Goal: Information Seeking & Learning: Check status

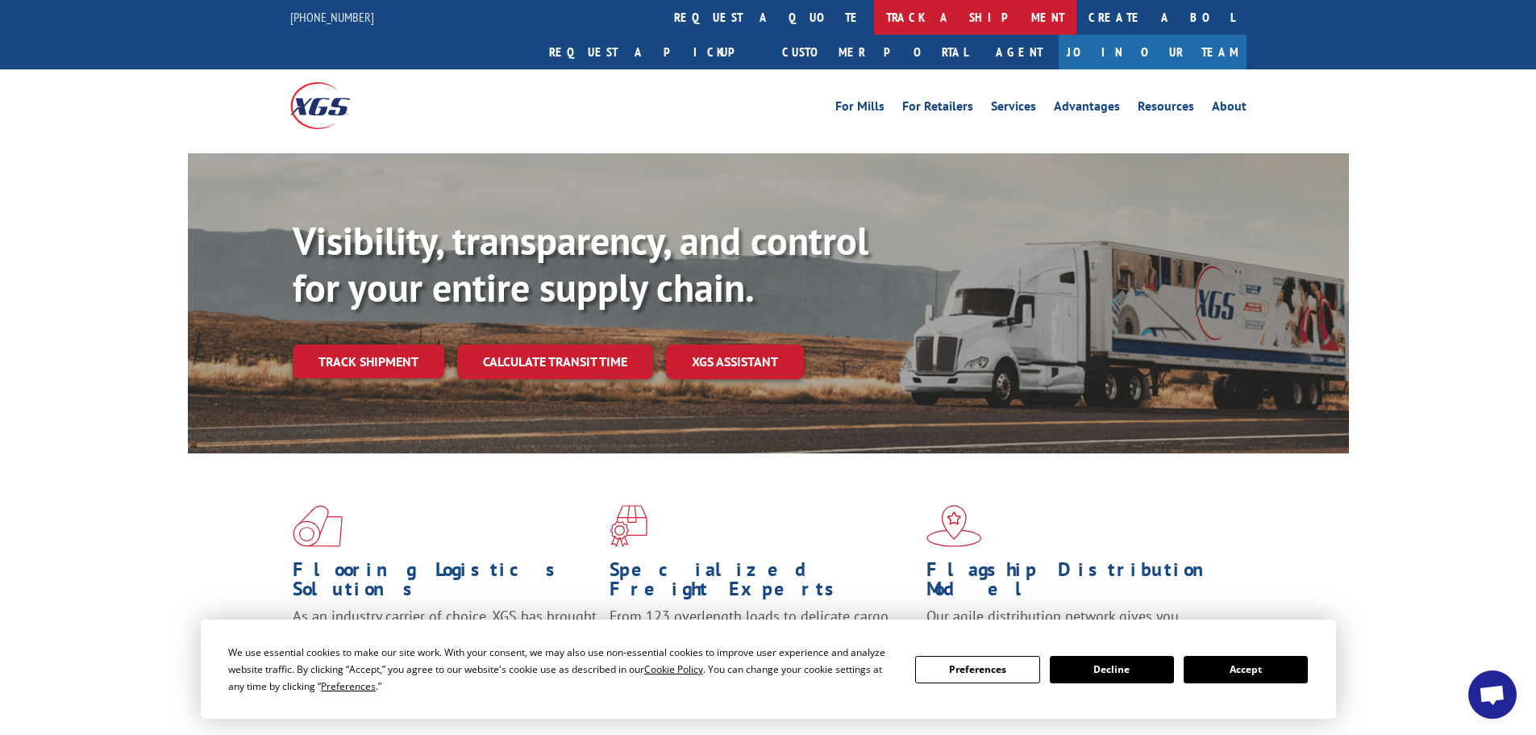
click at [874, 19] on link "track a shipment" at bounding box center [975, 17] width 202 height 35
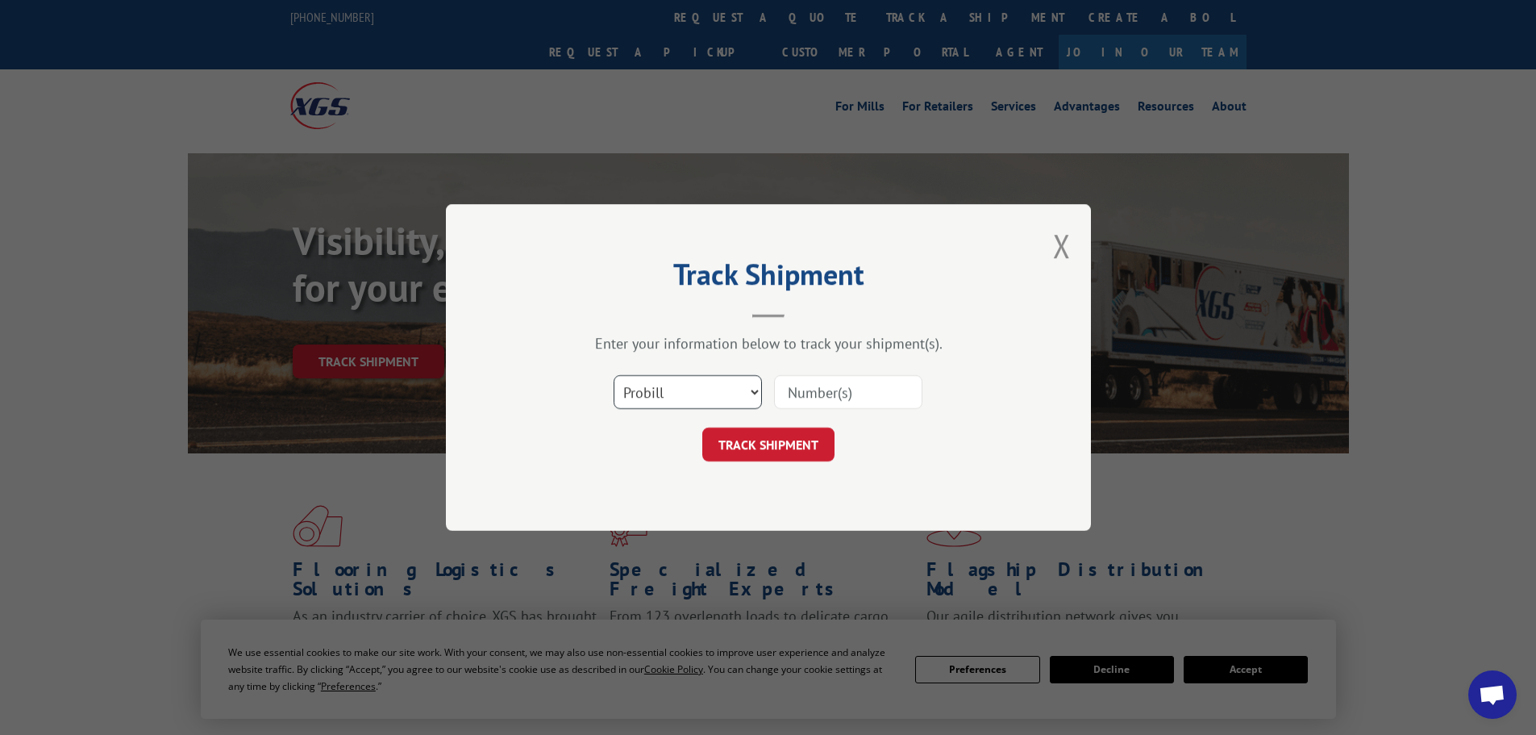
click at [753, 388] on select "Select category... Probill BOL PO" at bounding box center [688, 392] width 148 height 34
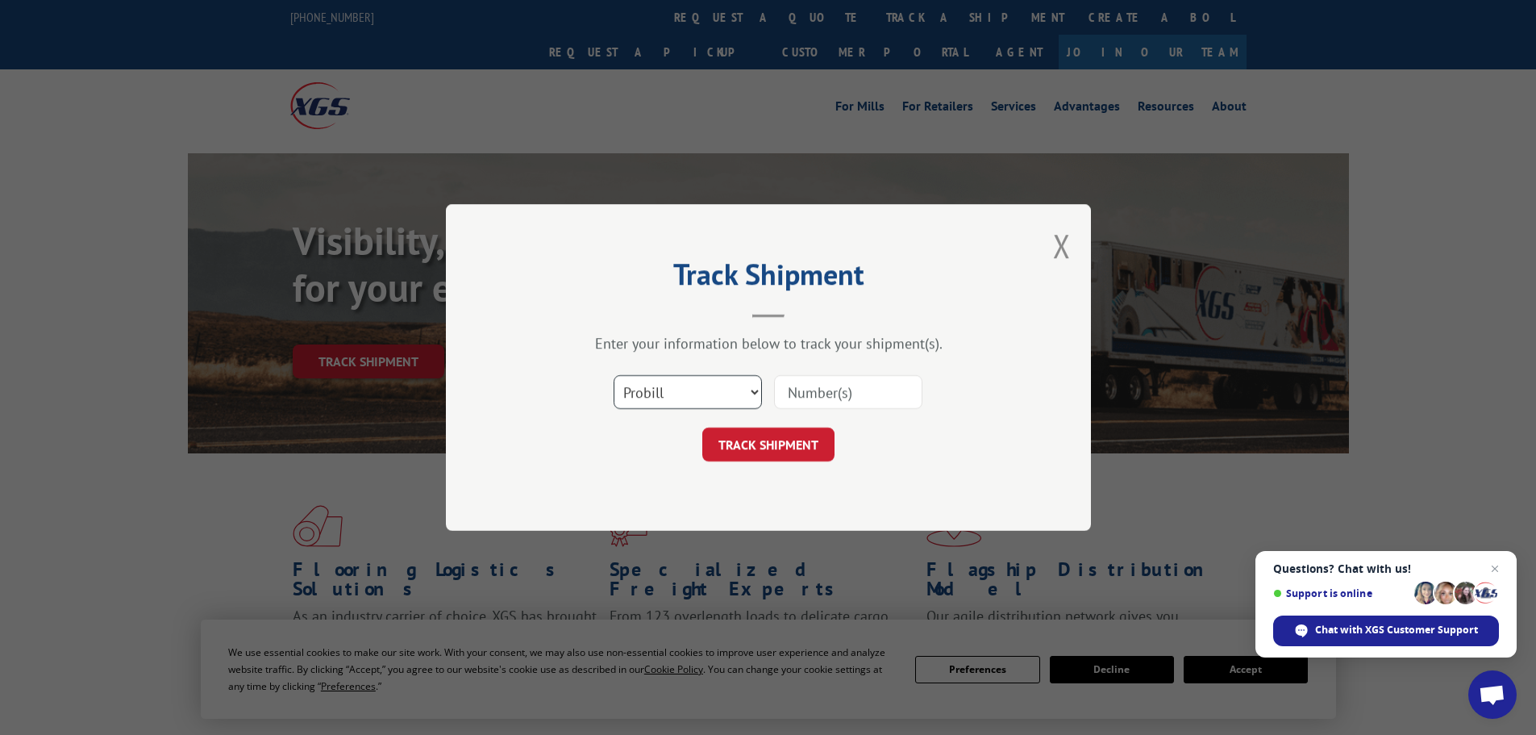
select select "bol"
click at [614, 375] on select "Select category... Probill BOL PO" at bounding box center [688, 392] width 148 height 34
click at [803, 395] on input at bounding box center [848, 392] width 148 height 34
paste input "6013727"
type input "6013727"
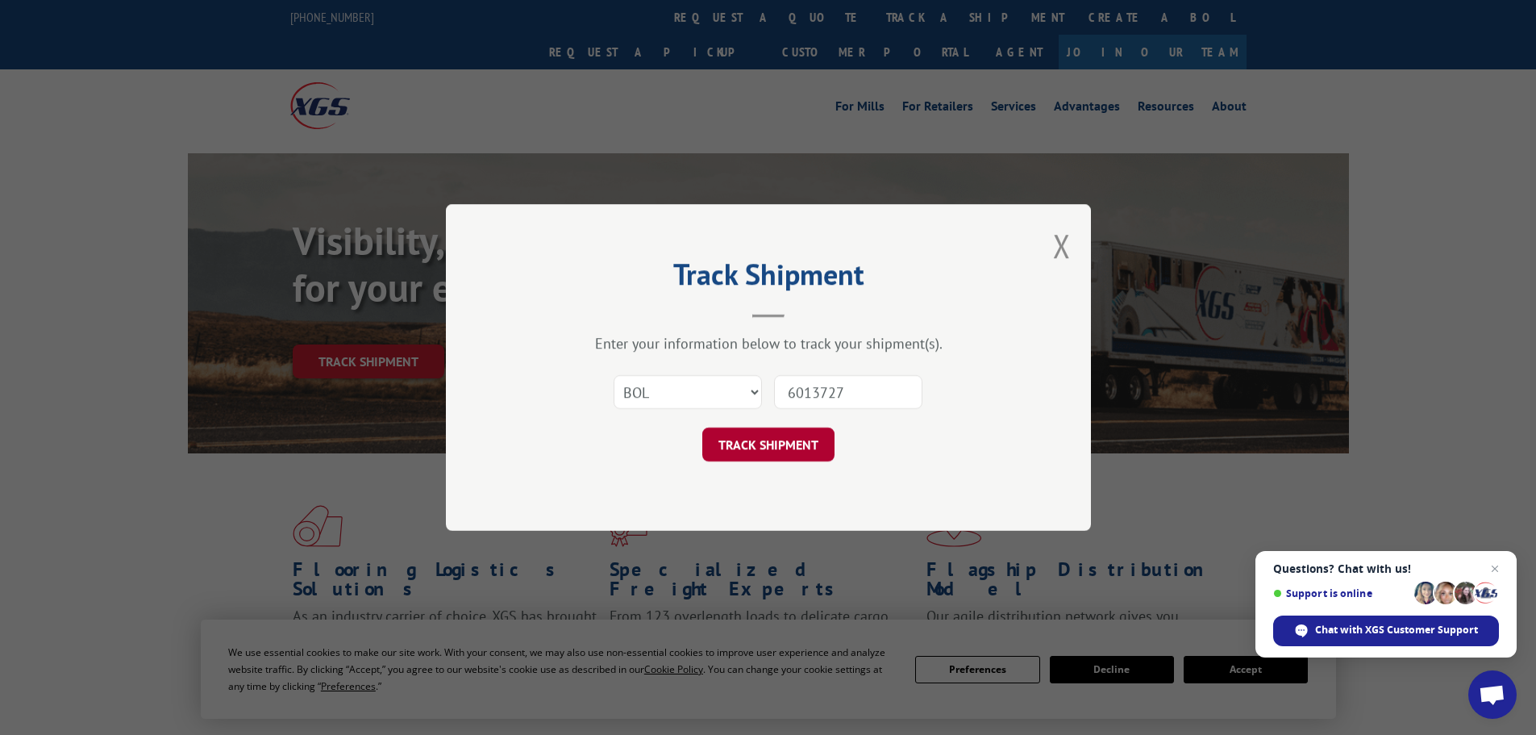
click at [803, 437] on button "TRACK SHIPMENT" at bounding box center [768, 444] width 132 height 34
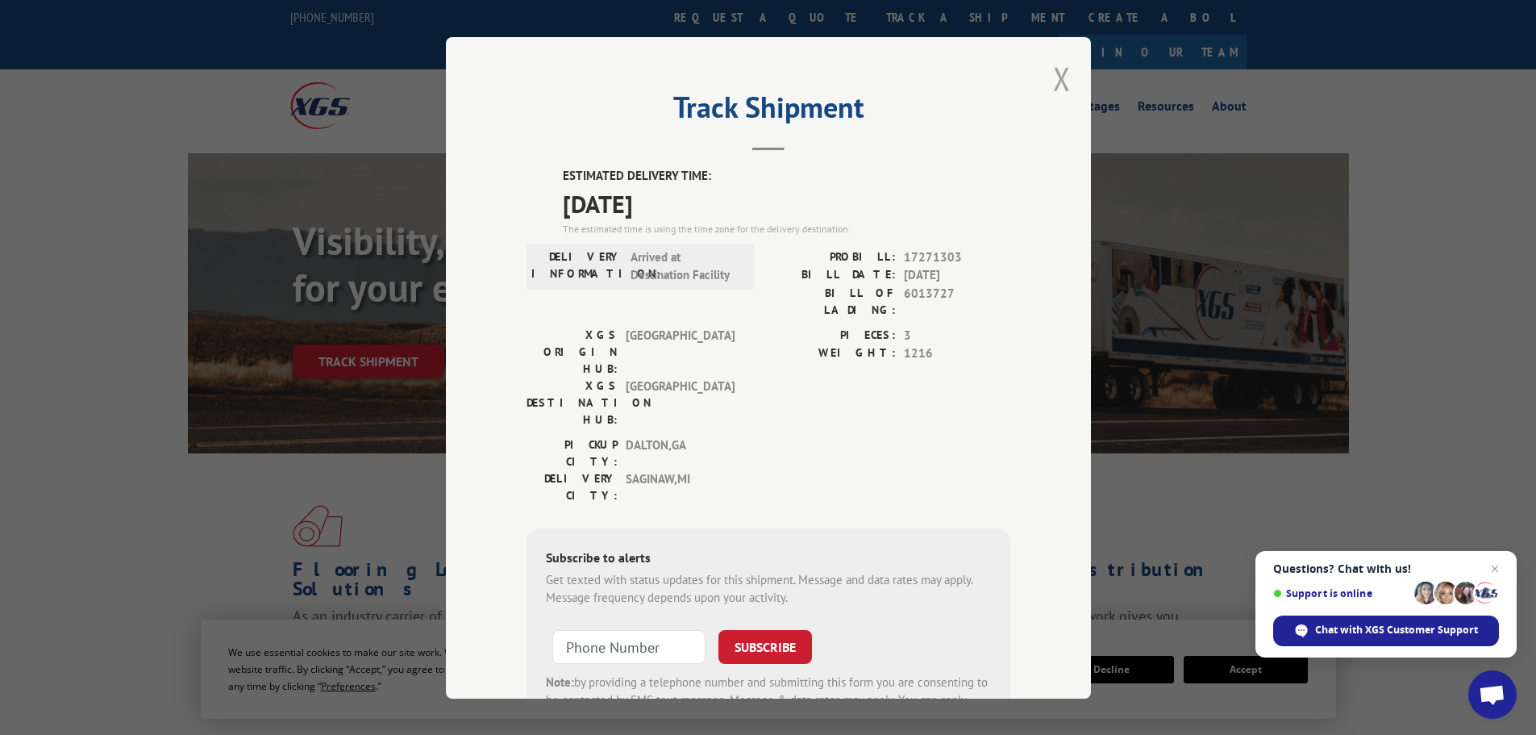
click at [1053, 89] on button "Close modal" at bounding box center [1062, 78] width 18 height 43
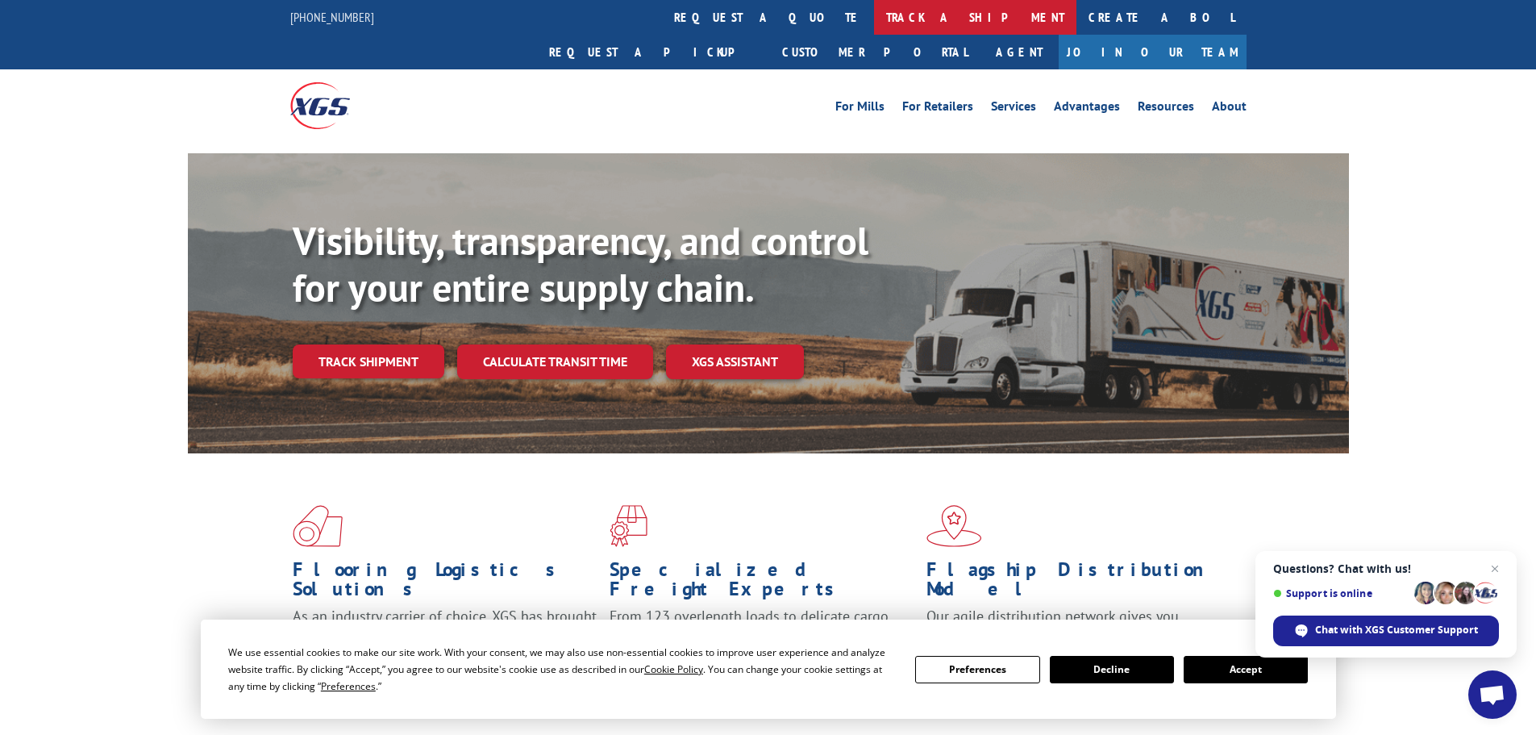
click at [874, 14] on link "track a shipment" at bounding box center [975, 17] width 202 height 35
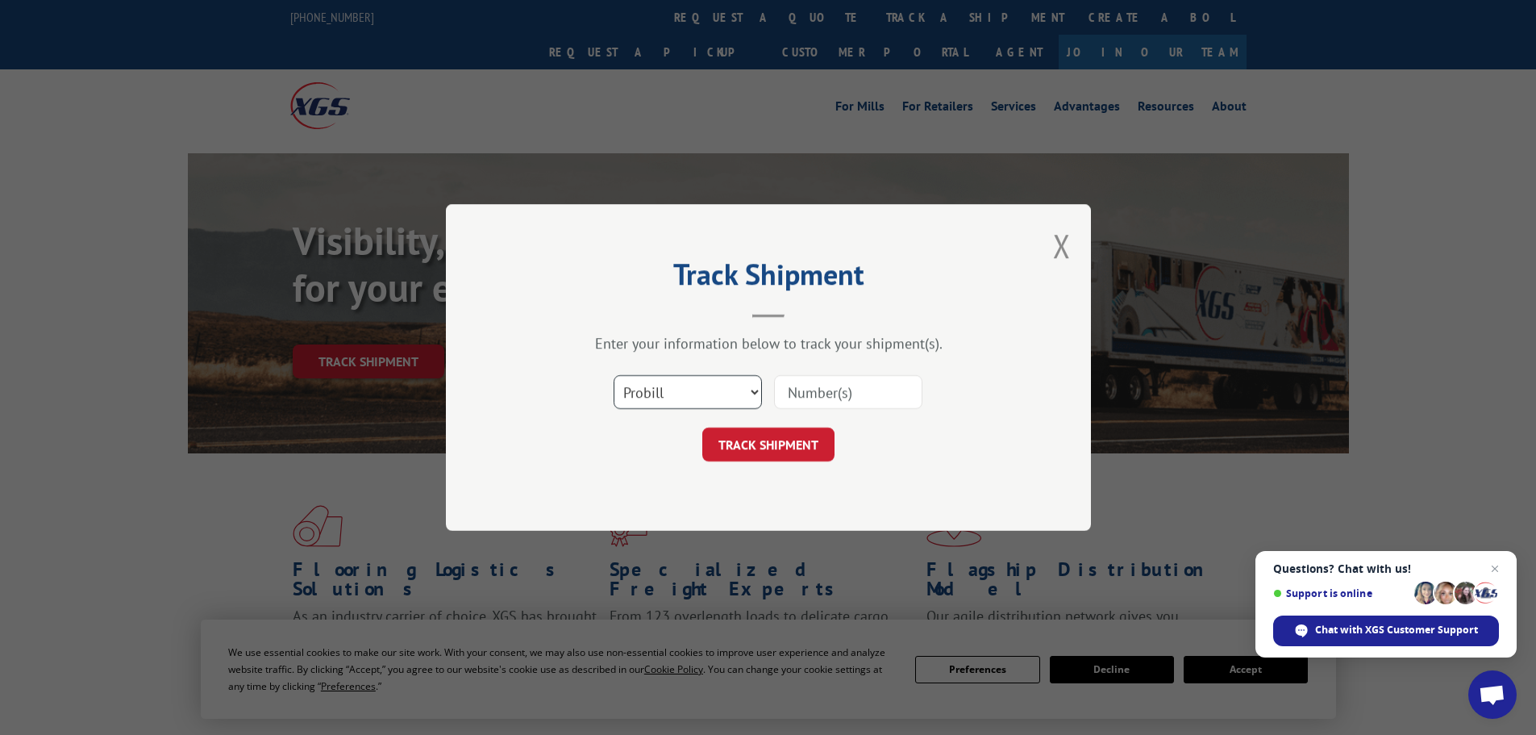
click at [737, 398] on select "Select category... Probill BOL PO" at bounding box center [688, 392] width 148 height 34
select select "bol"
click at [614, 375] on select "Select category... Probill BOL PO" at bounding box center [688, 392] width 148 height 34
click at [817, 399] on input at bounding box center [848, 392] width 148 height 34
paste input "6021008"
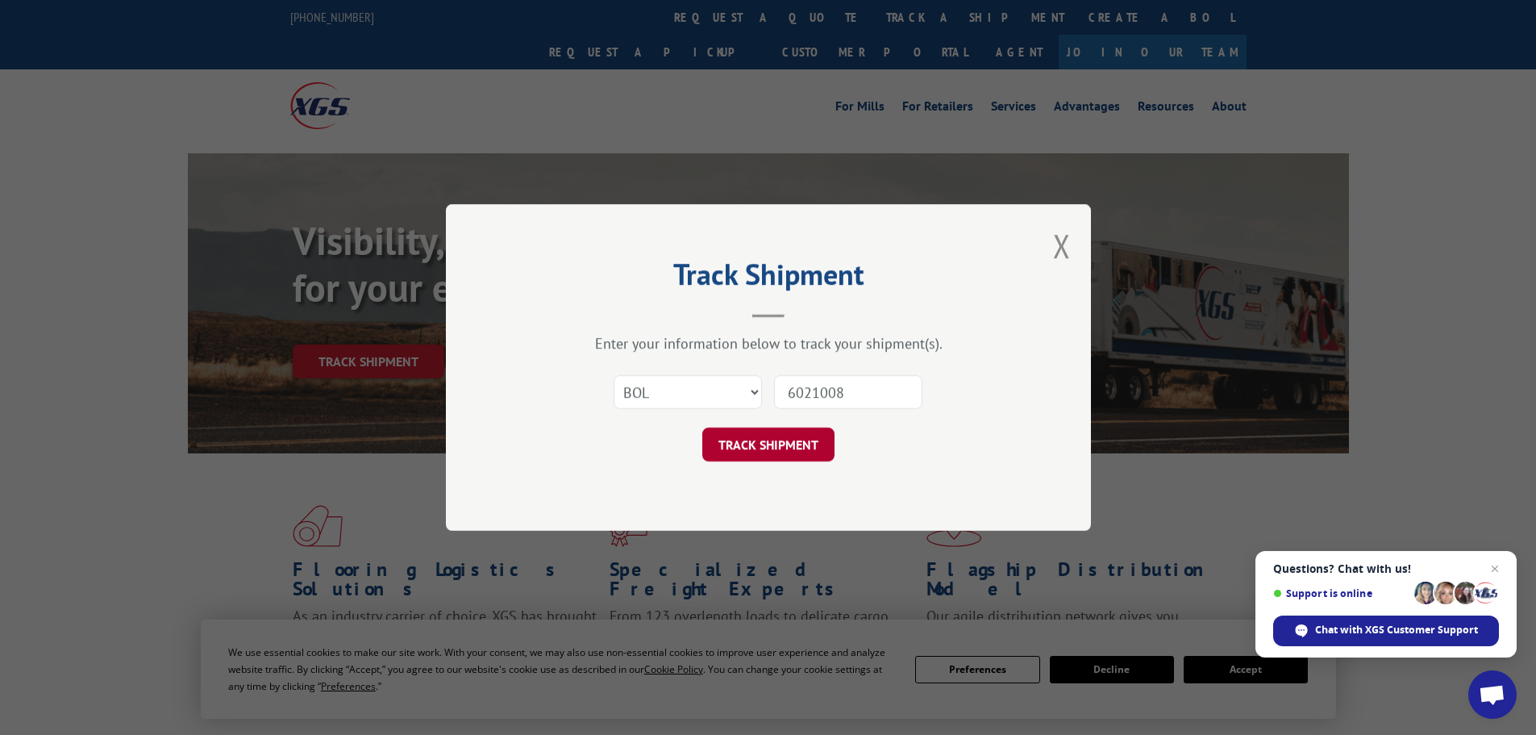
type input "6021008"
click at [792, 443] on button "TRACK SHIPMENT" at bounding box center [768, 444] width 132 height 34
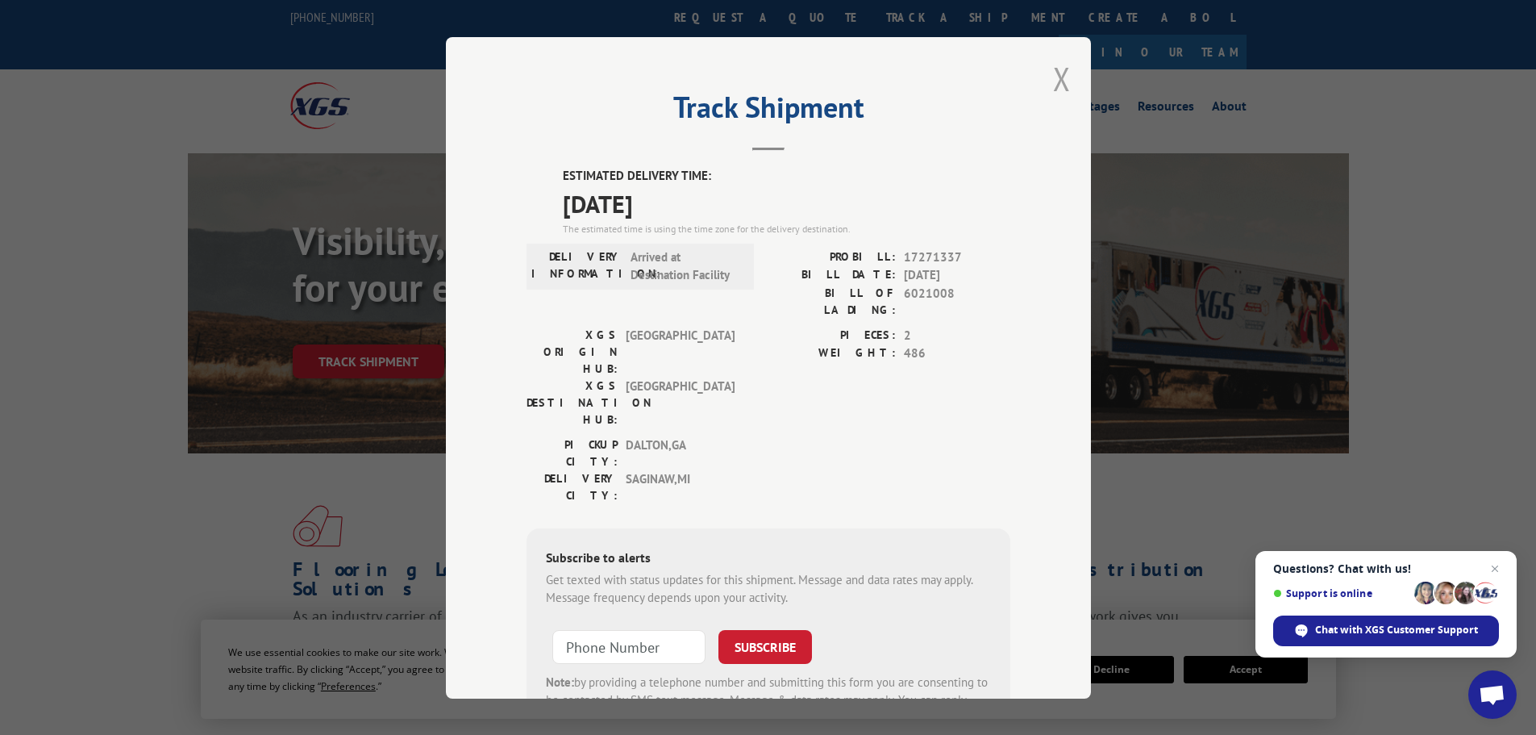
click at [1055, 90] on button "Close modal" at bounding box center [1062, 78] width 18 height 43
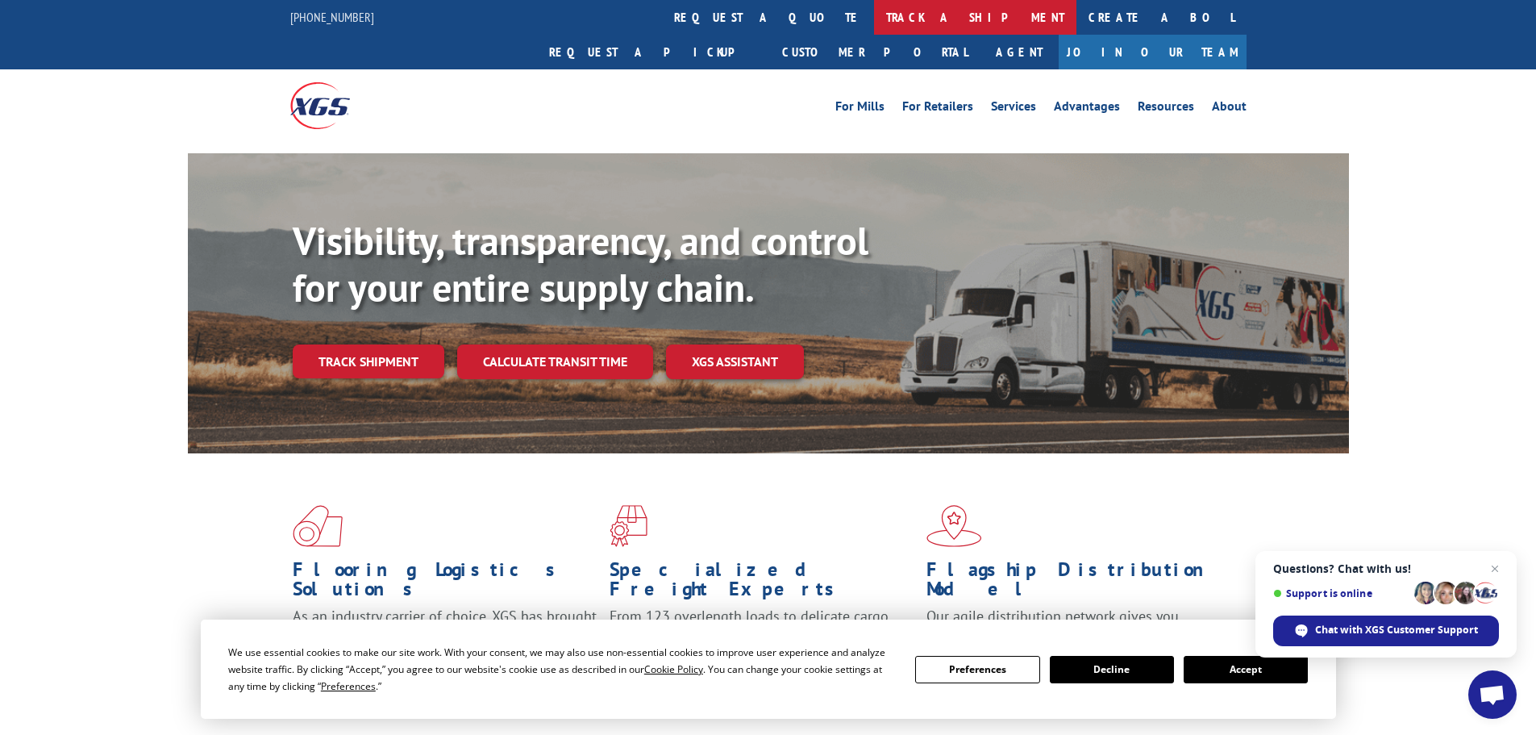
click at [874, 18] on link "track a shipment" at bounding box center [975, 17] width 202 height 35
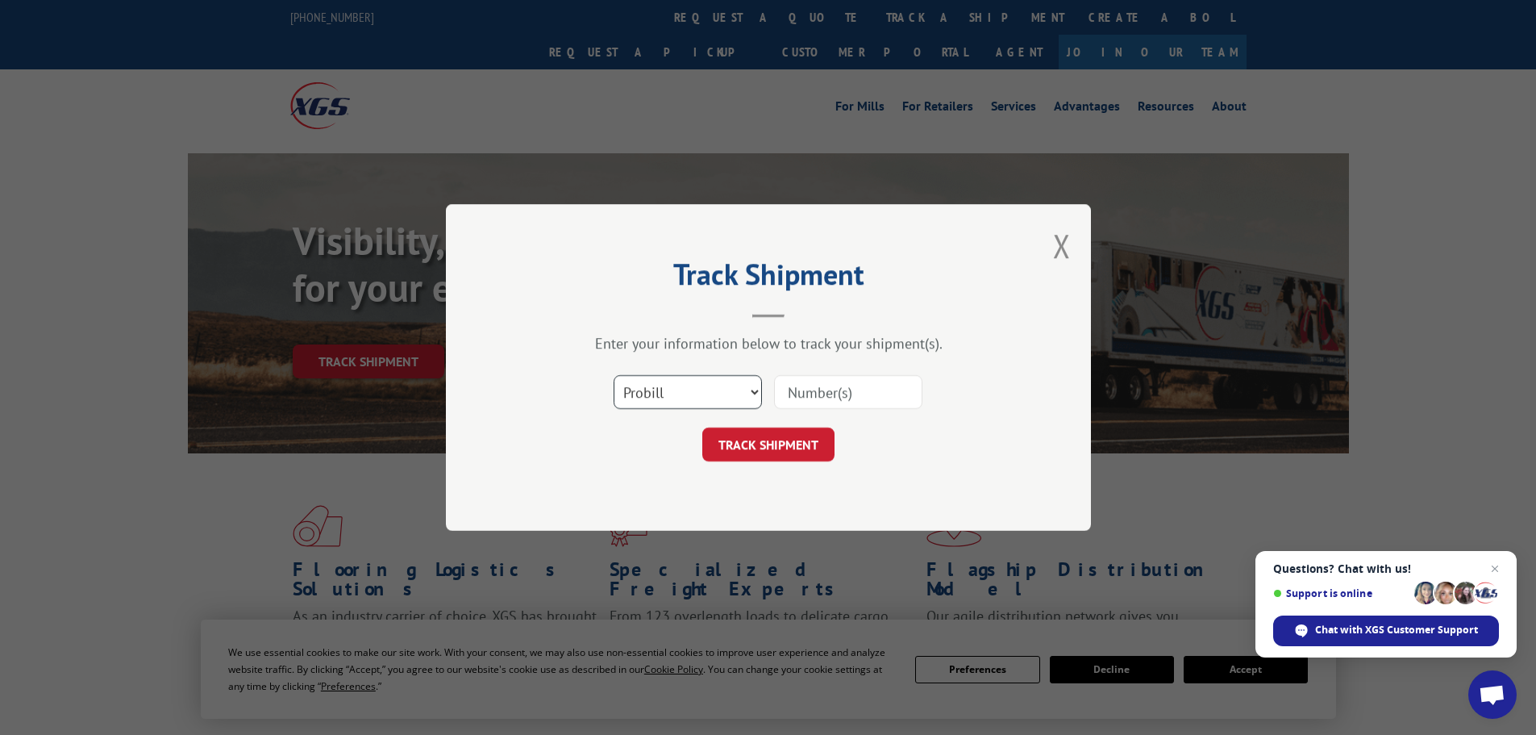
click at [733, 385] on select "Select category... Probill BOL PO" at bounding box center [688, 392] width 148 height 34
select select "bol"
click at [614, 375] on select "Select category... Probill BOL PO" at bounding box center [688, 392] width 148 height 34
click at [821, 394] on input at bounding box center [848, 392] width 148 height 34
paste input "6021008"
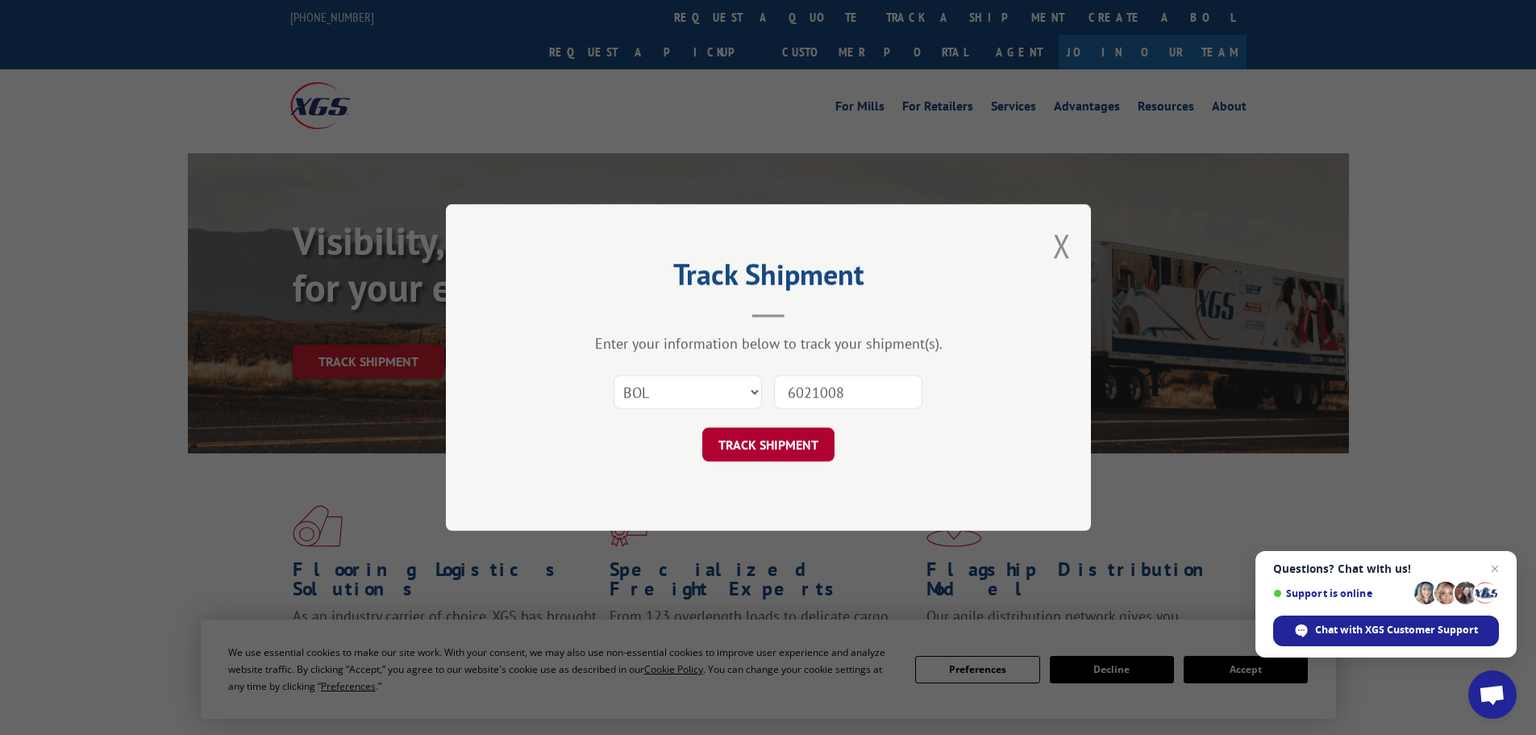
type input "6021008"
click at [791, 452] on button "TRACK SHIPMENT" at bounding box center [768, 444] width 132 height 34
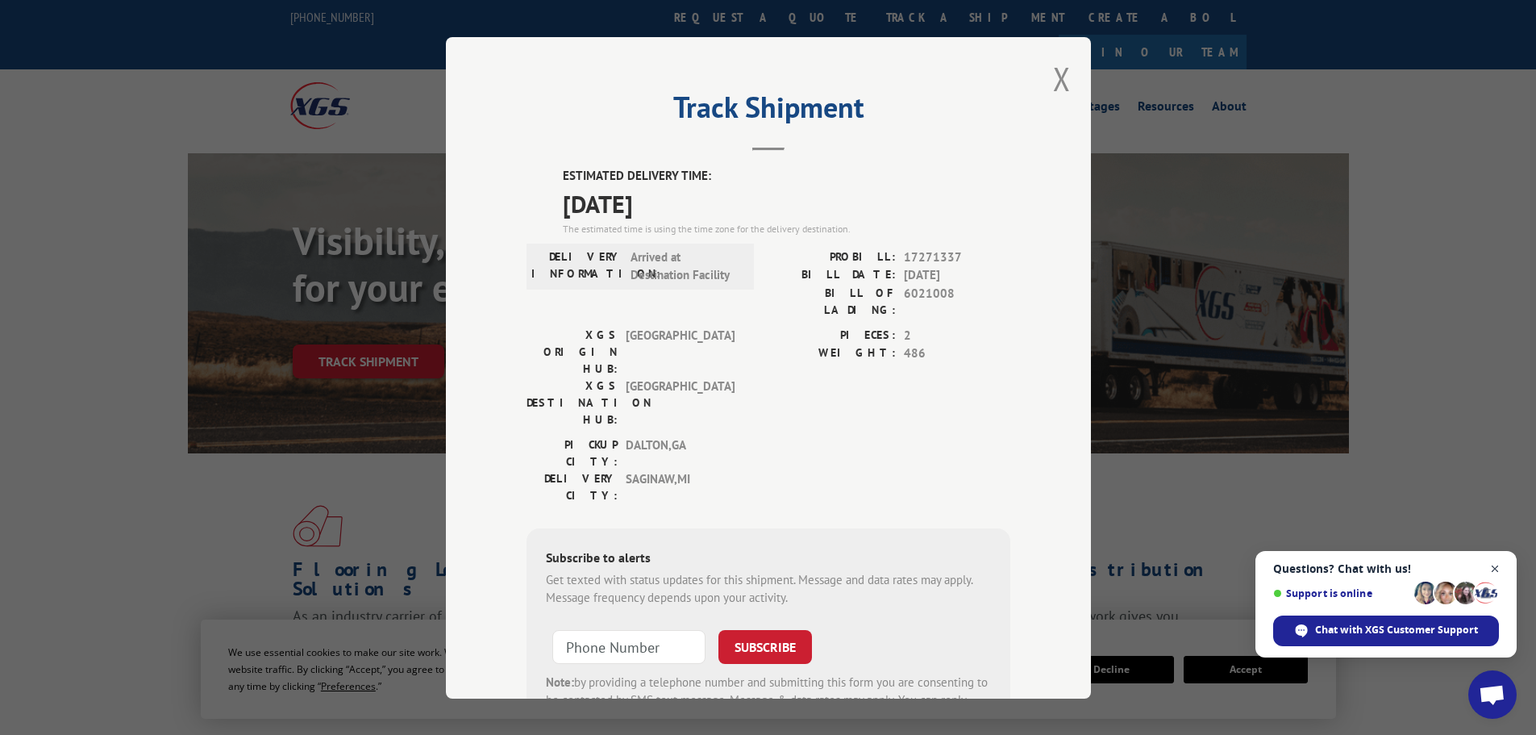
click at [1493, 574] on span "Close chat" at bounding box center [1495, 569] width 20 height 20
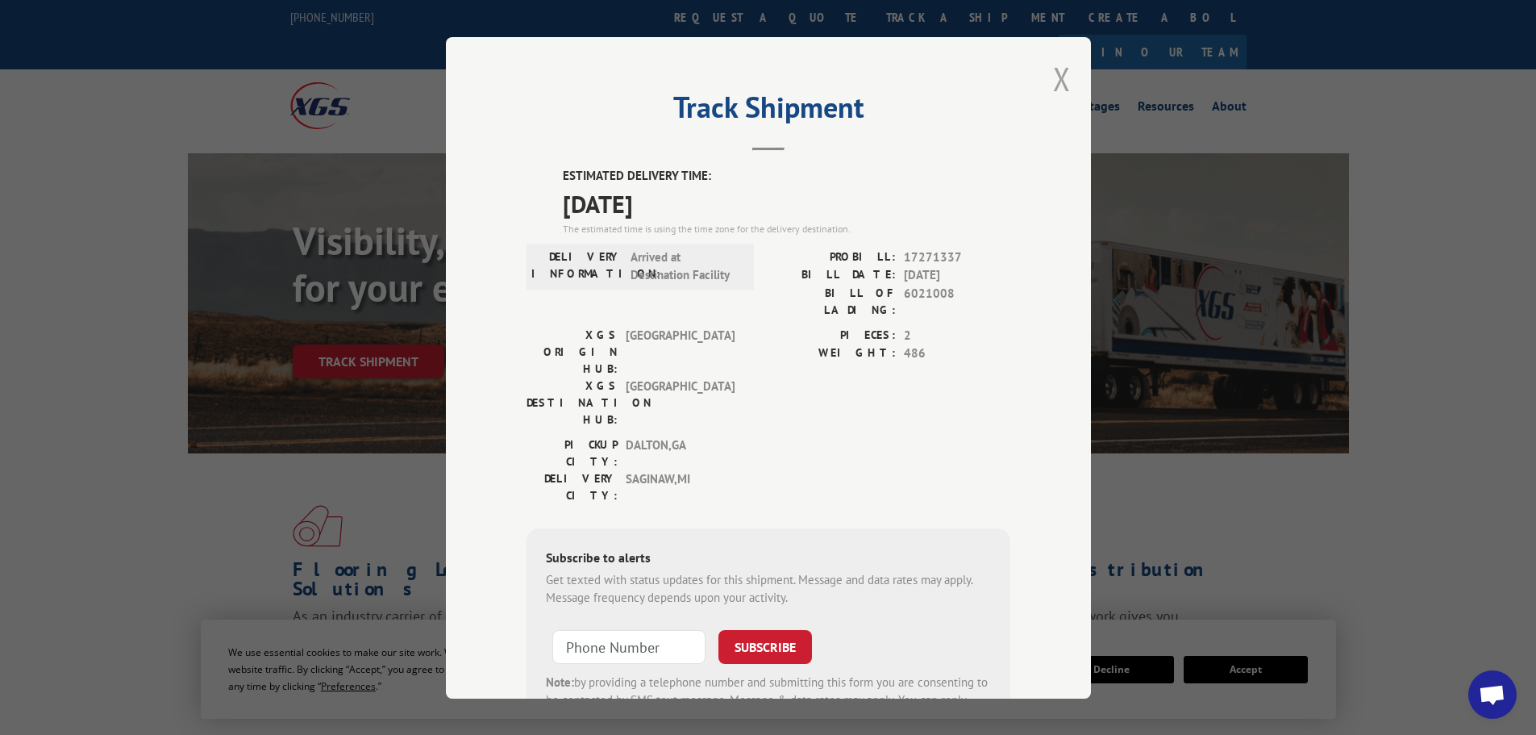
click at [1064, 77] on button "Close modal" at bounding box center [1062, 78] width 18 height 43
